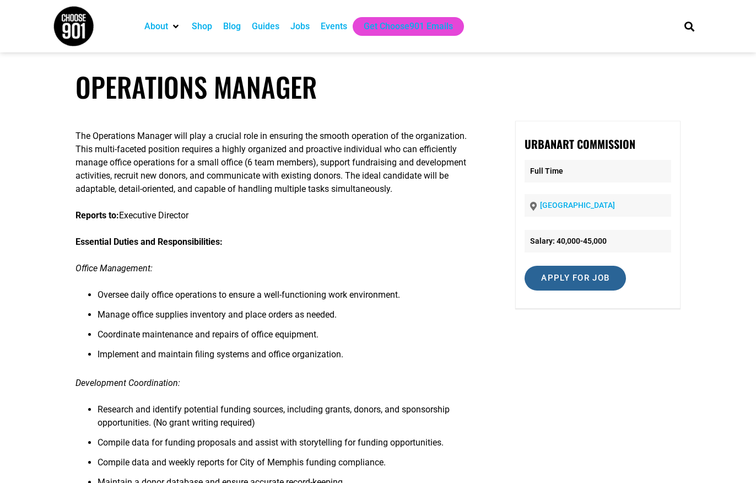
click at [563, 277] on input "Apply for job" at bounding box center [575, 278] width 101 height 25
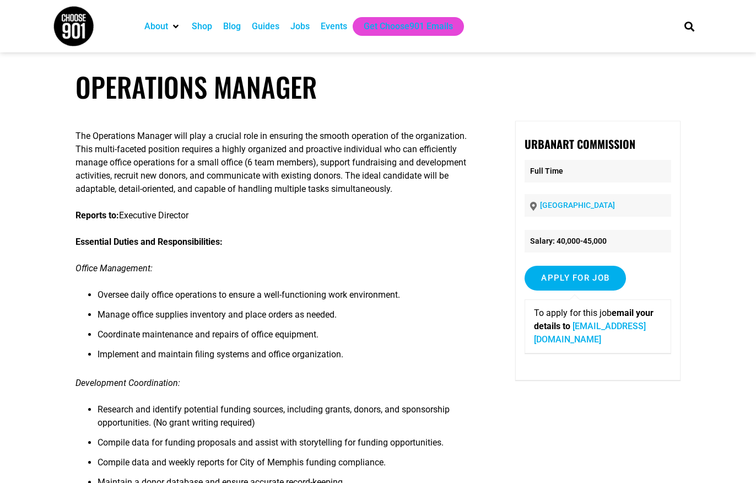
click at [614, 328] on link "info@uacmem.org" at bounding box center [590, 333] width 112 height 24
drag, startPoint x: 657, startPoint y: 328, endPoint x: 576, endPoint y: 331, distance: 81.0
click at [576, 331] on p "To apply for this job email your details to info@uacmem.org" at bounding box center [597, 326] width 127 height 40
copy p "info@uacmem.org"
click at [473, 328] on li "Coordinate maintenance and repairs of office equipment." at bounding box center [291, 338] width 387 height 20
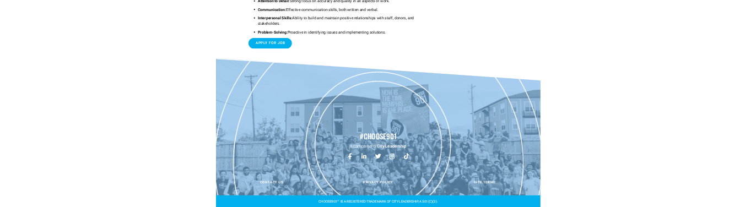
scroll to position [787, 0]
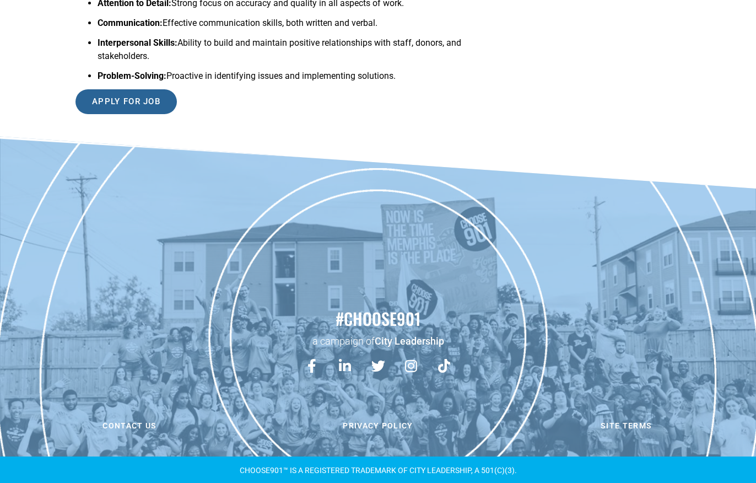
click at [147, 103] on input "Apply for job" at bounding box center [125, 101] width 101 height 25
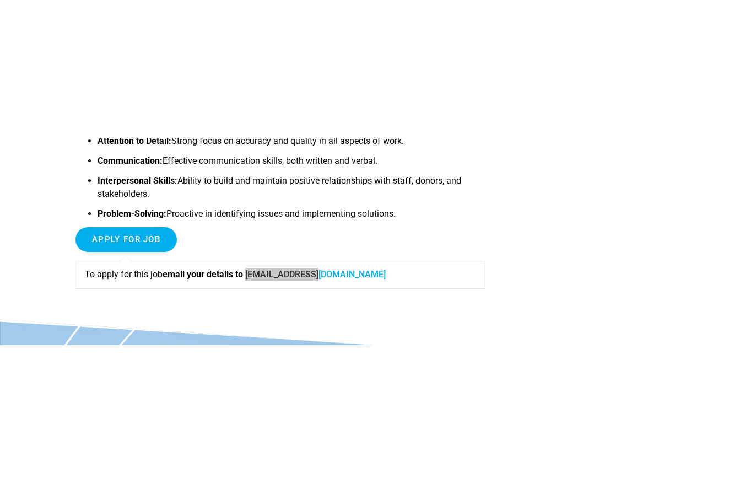
scroll to position [787, 0]
